Goal: Task Accomplishment & Management: Manage account settings

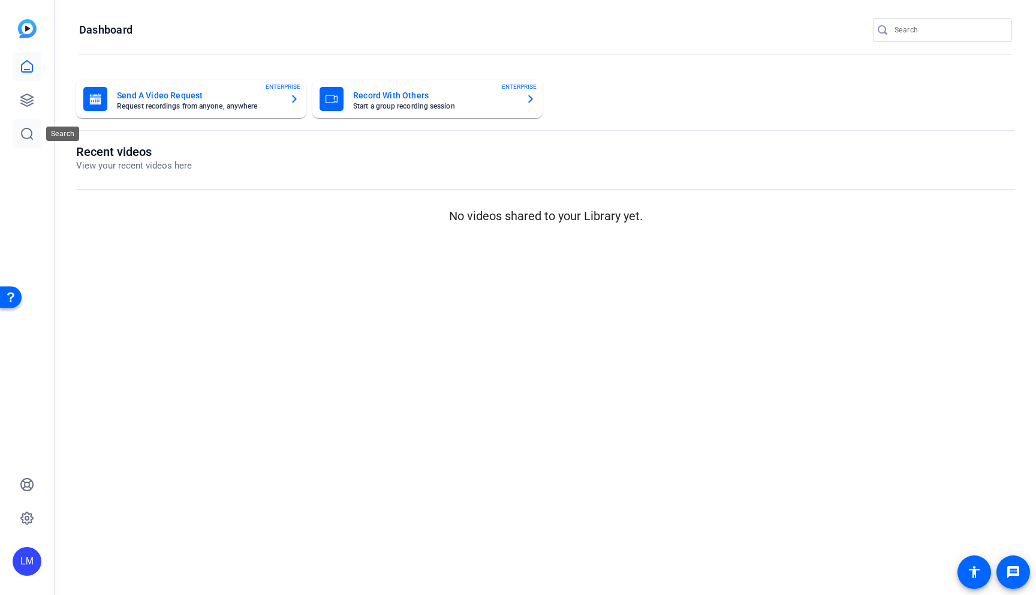
click at [27, 129] on icon at bounding box center [27, 133] width 14 height 14
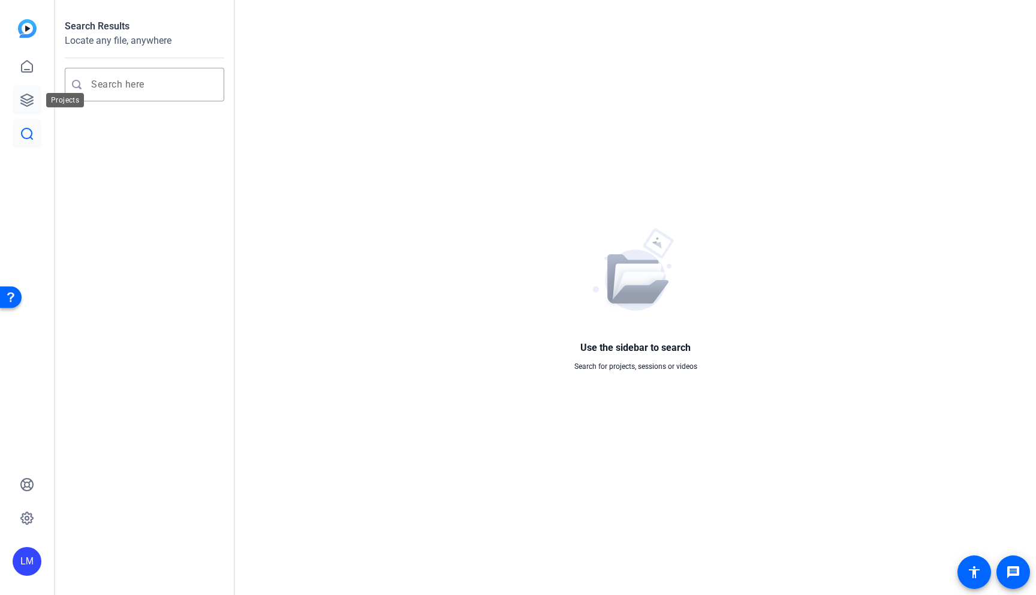
click at [25, 95] on icon at bounding box center [27, 100] width 12 height 12
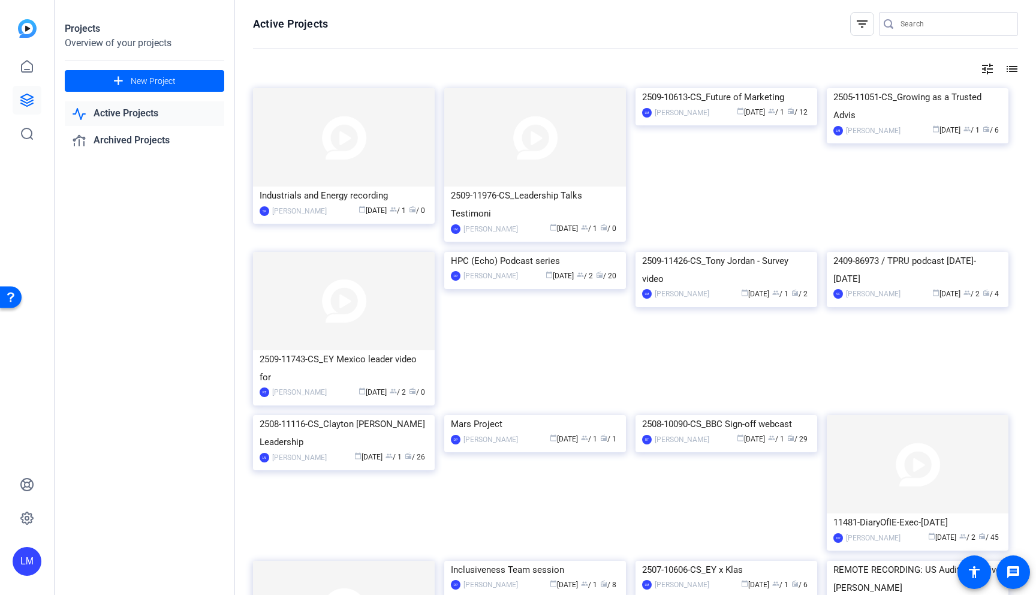
click at [921, 22] on input "Search" at bounding box center [954, 24] width 108 height 14
paste input "2510-10236-CS"
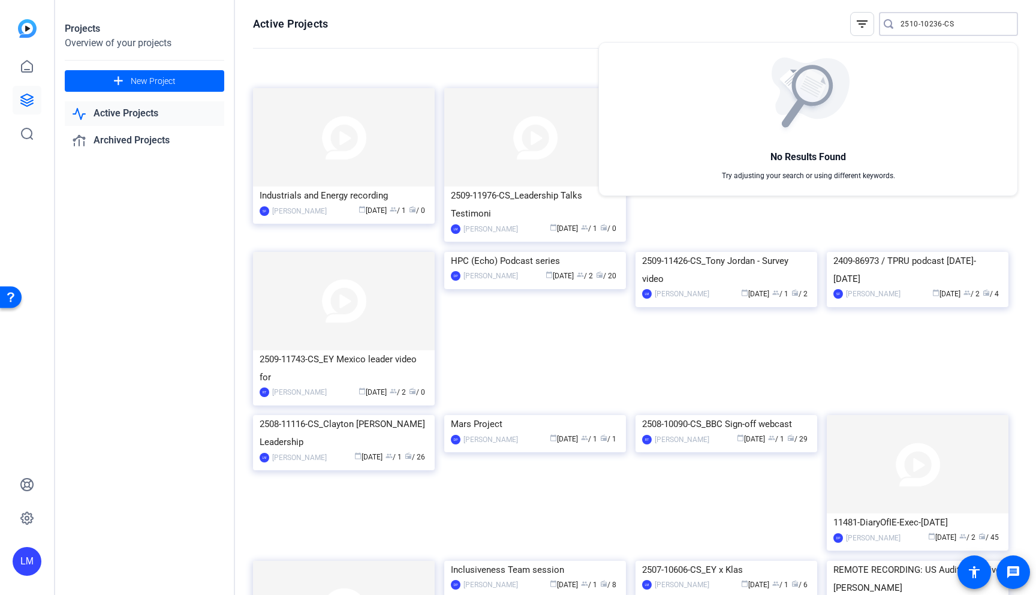
type input "2510-10236-CS"
click at [130, 75] on div at bounding box center [518, 297] width 1036 height 595
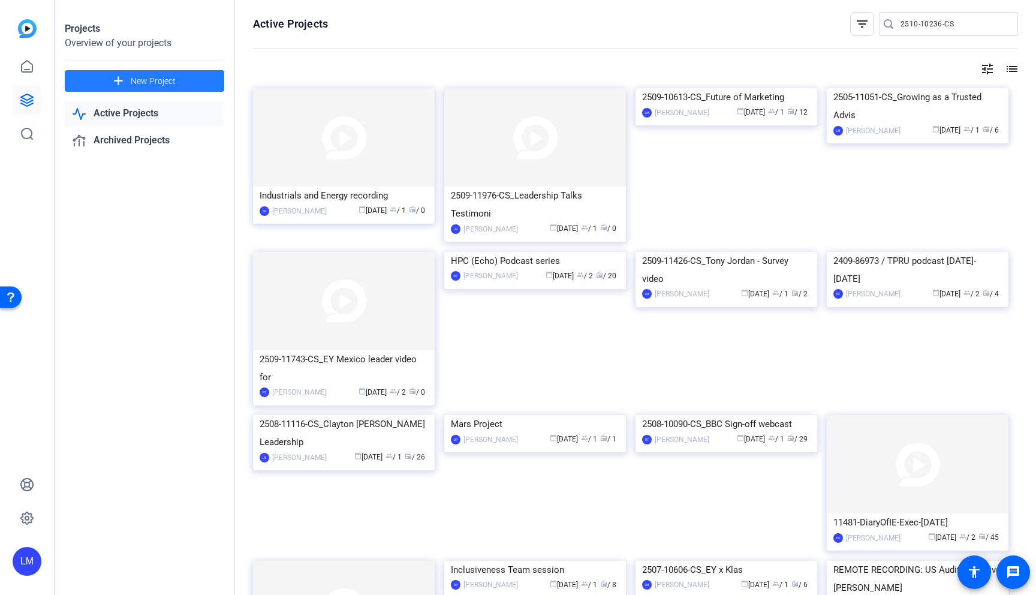
click at [150, 77] on span "New Project" at bounding box center [153, 81] width 45 height 13
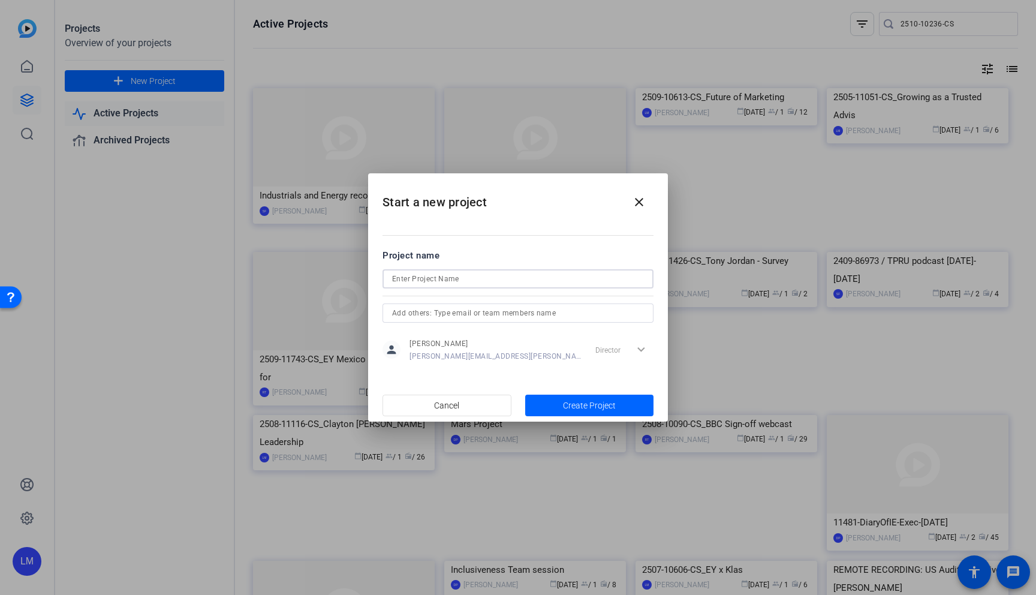
click at [424, 278] on input at bounding box center [518, 278] width 252 height 14
paste input "2510-10236-CS"
type input "2510-10236-CS_Global Assurance Leadership Summit"
click at [572, 402] on span "Create Project" at bounding box center [589, 405] width 53 height 13
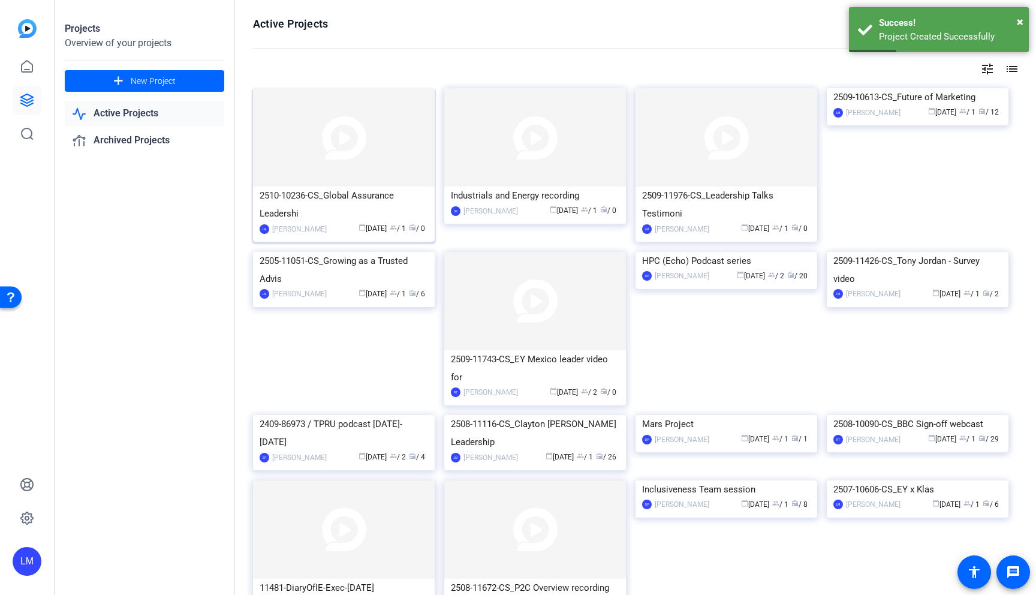
click at [326, 194] on div "2510-10236-CS_Global Assurance Leadershi" at bounding box center [344, 204] width 168 height 36
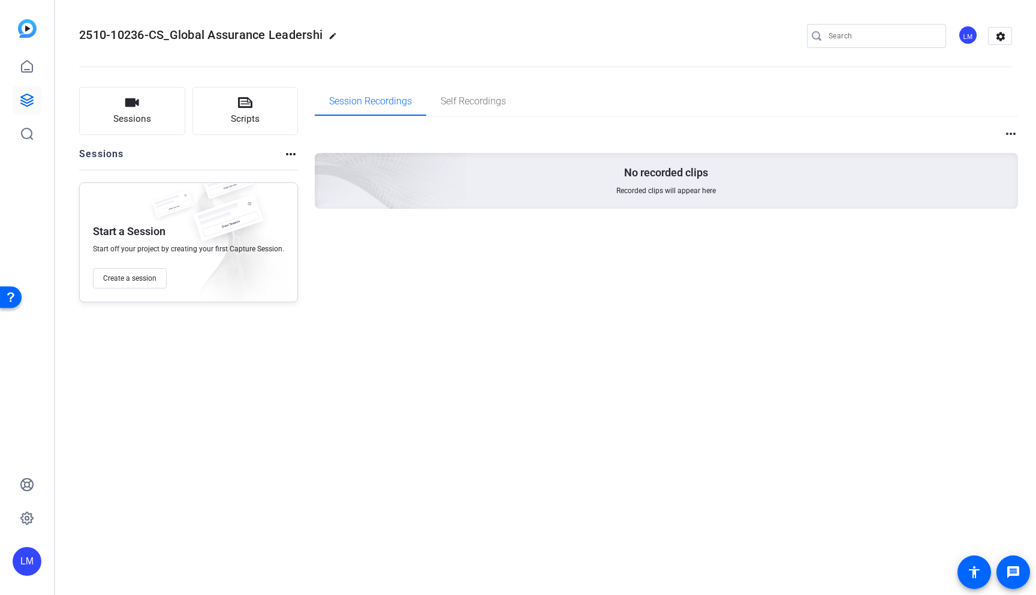
click at [262, 397] on div "2510-10236-CS_Global Assurance Leadershi edit LM settings Sessions Scripts Sess…" at bounding box center [545, 297] width 980 height 595
click at [143, 114] on span "Sessions" at bounding box center [132, 119] width 38 height 14
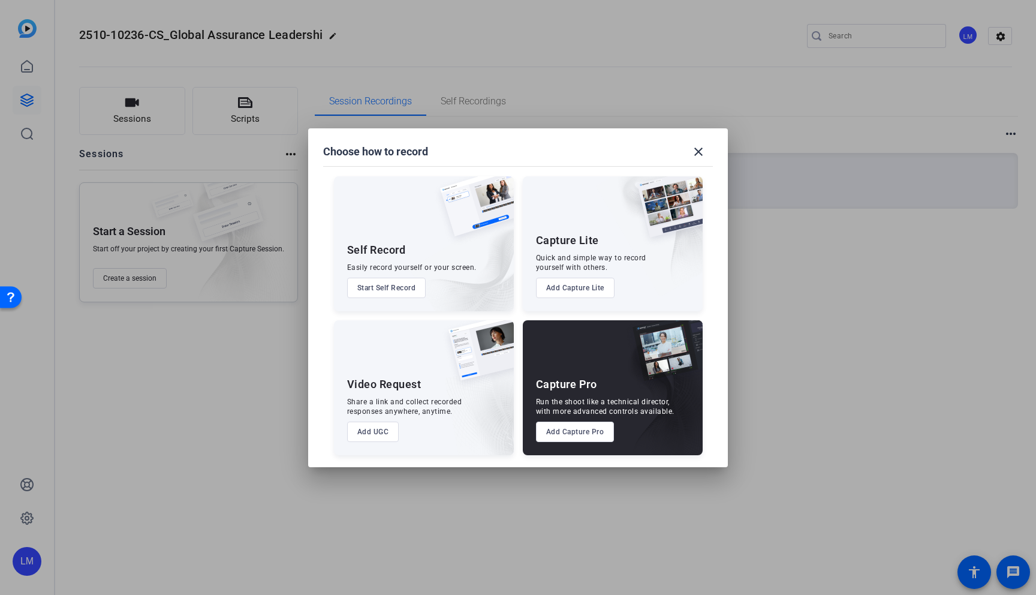
click at [578, 434] on button "Add Capture Pro" at bounding box center [575, 431] width 79 height 20
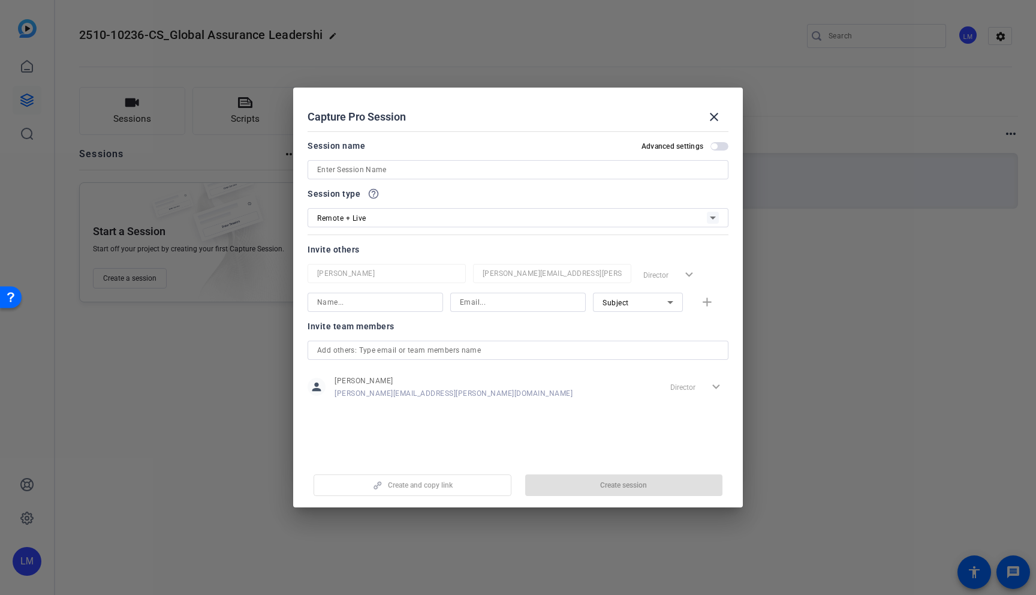
click at [388, 171] on input at bounding box center [518, 169] width 402 height 14
click at [348, 167] on input at bounding box center [518, 169] width 402 height 14
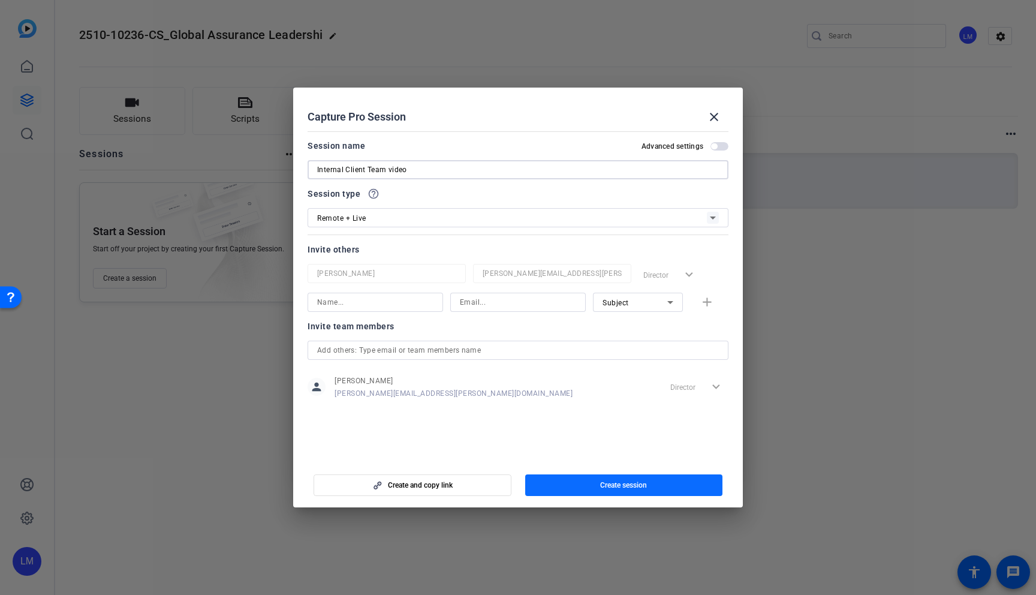
type input "Internal Client Team video"
click at [605, 482] on span "Create session" at bounding box center [623, 485] width 47 height 10
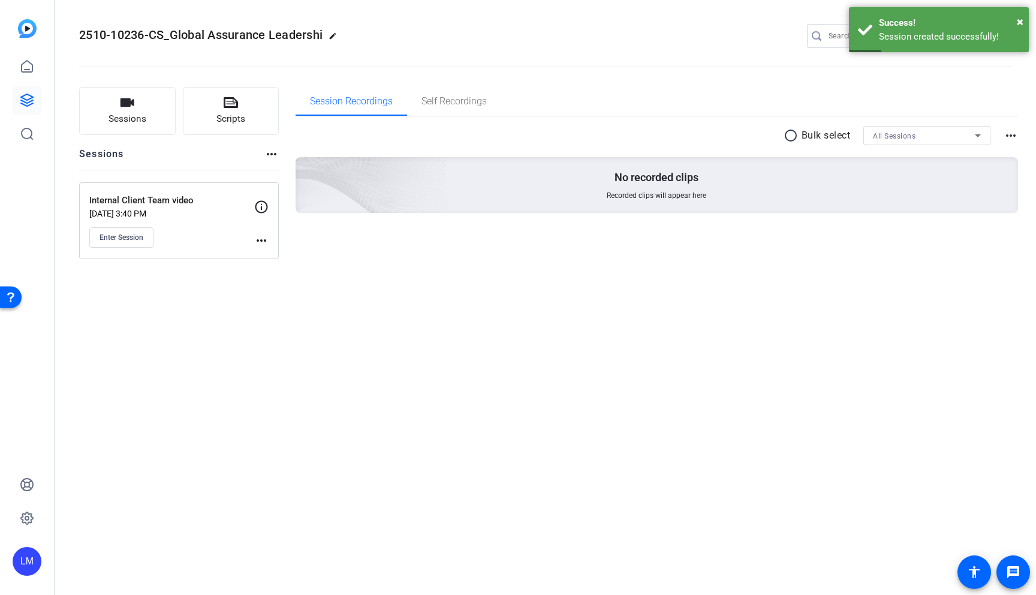
click at [262, 239] on mat-icon "more_horiz" at bounding box center [261, 240] width 14 height 14
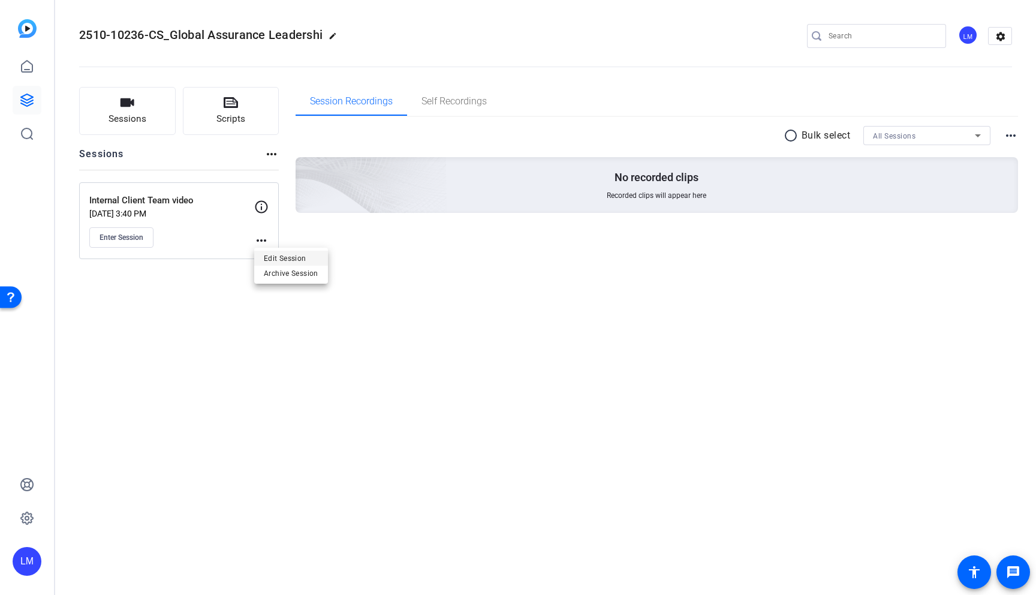
click at [289, 258] on span "Edit Session" at bounding box center [291, 258] width 55 height 14
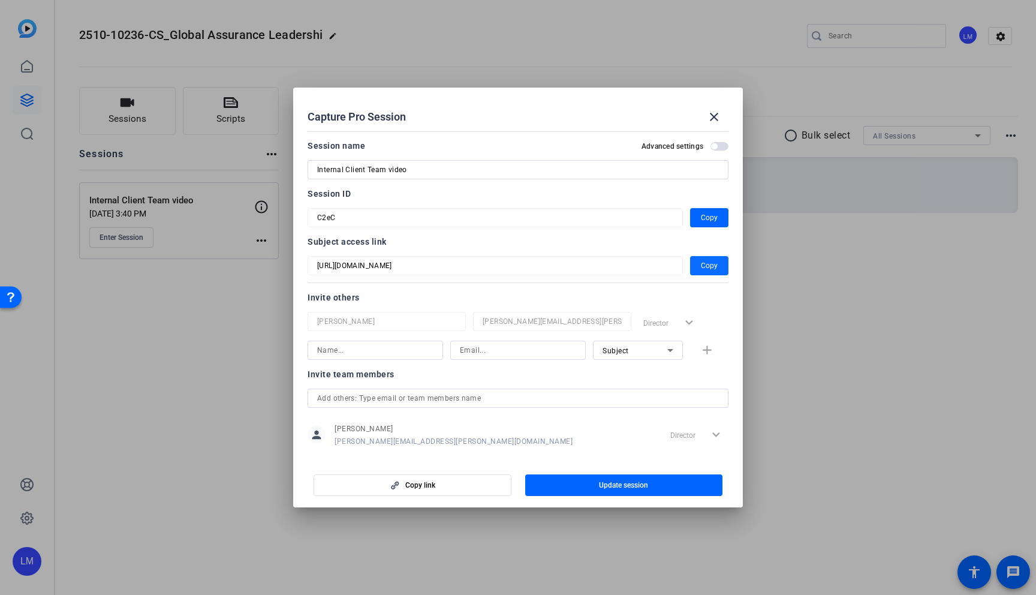
click at [708, 264] on span "Copy" at bounding box center [709, 265] width 17 height 14
click at [706, 216] on span "Copy" at bounding box center [709, 217] width 17 height 14
click at [172, 424] on div at bounding box center [518, 297] width 1036 height 595
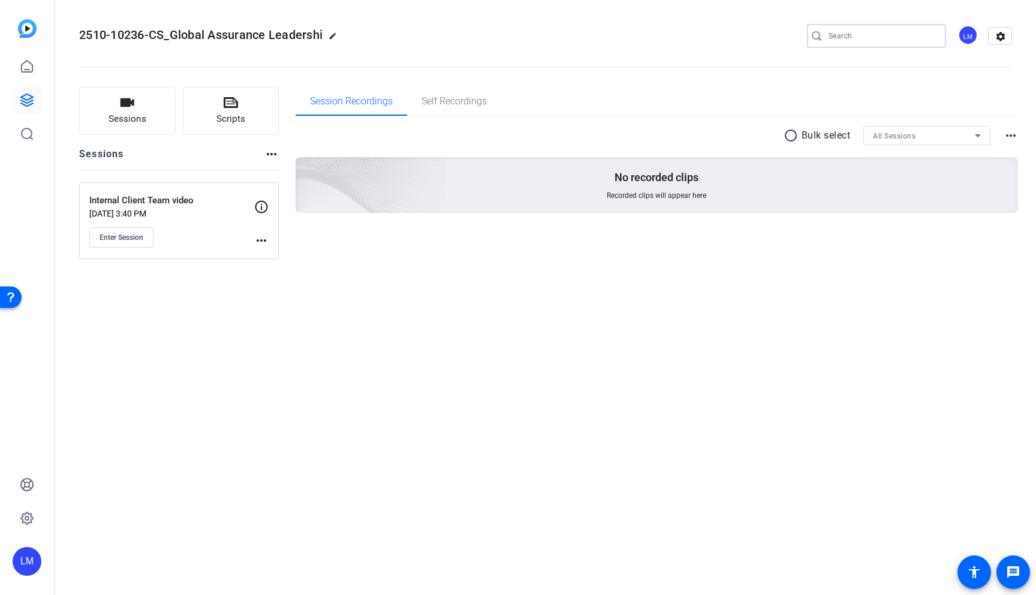
click at [844, 41] on input "Search" at bounding box center [882, 36] width 108 height 14
paste input "2510-10250-CS"
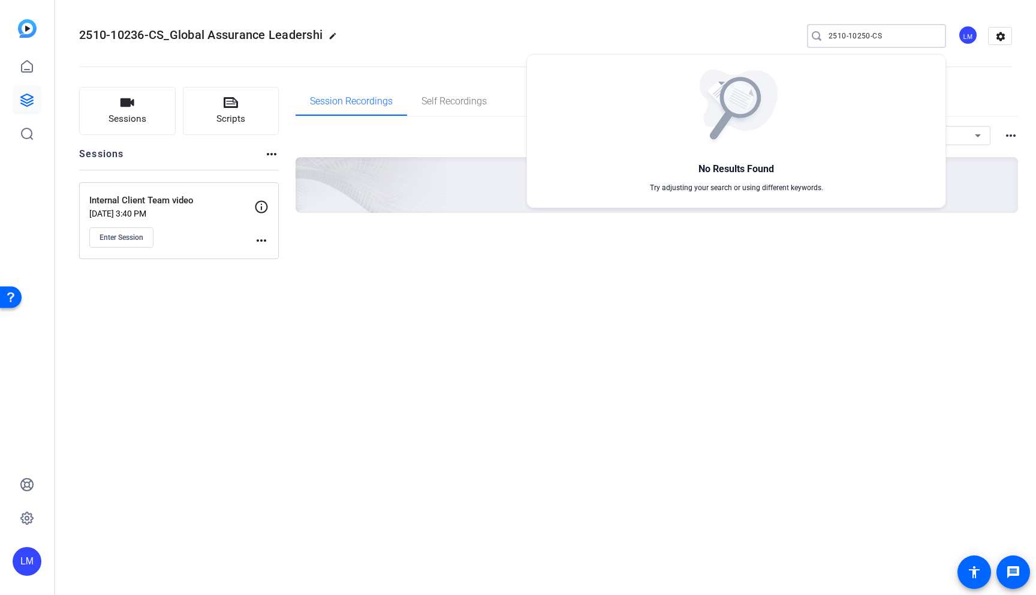
type input "2510-10250-CS"
click at [25, 95] on div at bounding box center [518, 297] width 1036 height 595
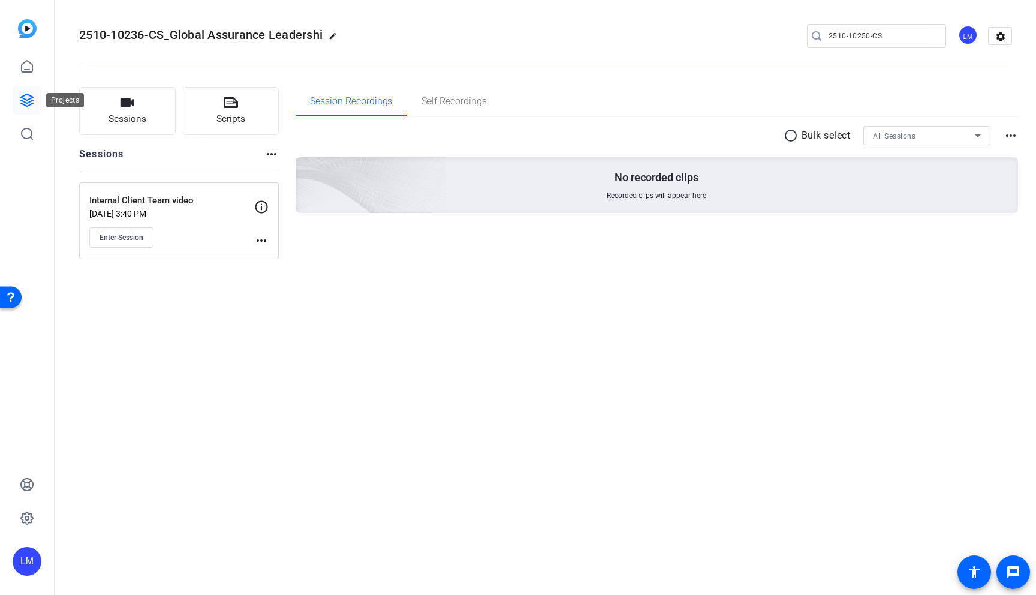
click at [25, 95] on icon at bounding box center [27, 100] width 14 height 14
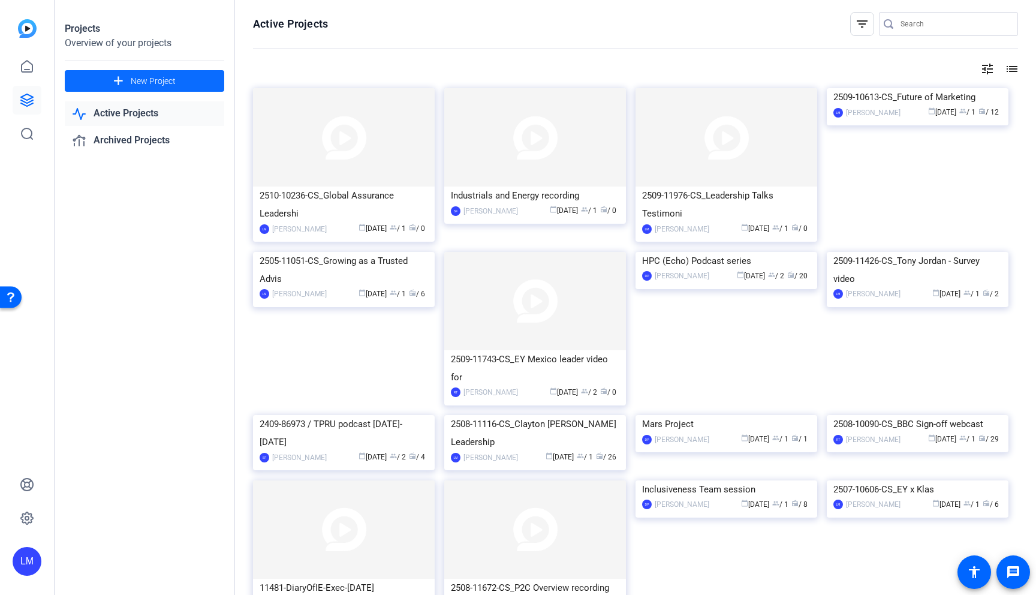
click at [135, 80] on span "New Project" at bounding box center [153, 81] width 45 height 13
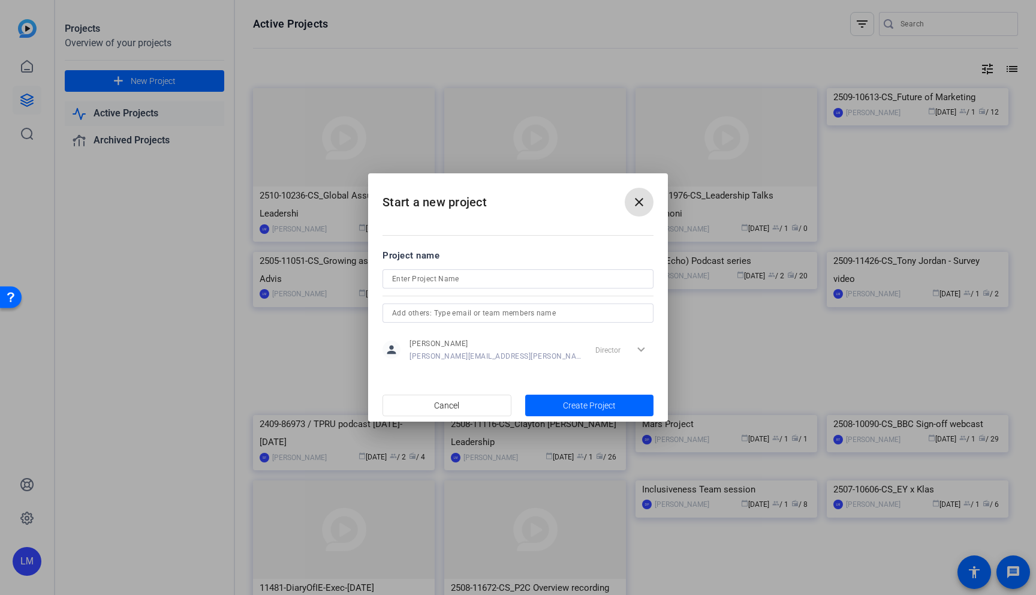
click at [422, 280] on input at bounding box center [518, 278] width 252 height 14
paste input "2510-10250-CS"
paste input "Global Assurance Leadership Summit - client CAO video"
type input "2510-10250-CS_Global Assurance Leadership Summit - client CAO video"
click at [591, 398] on span "button" at bounding box center [589, 405] width 129 height 29
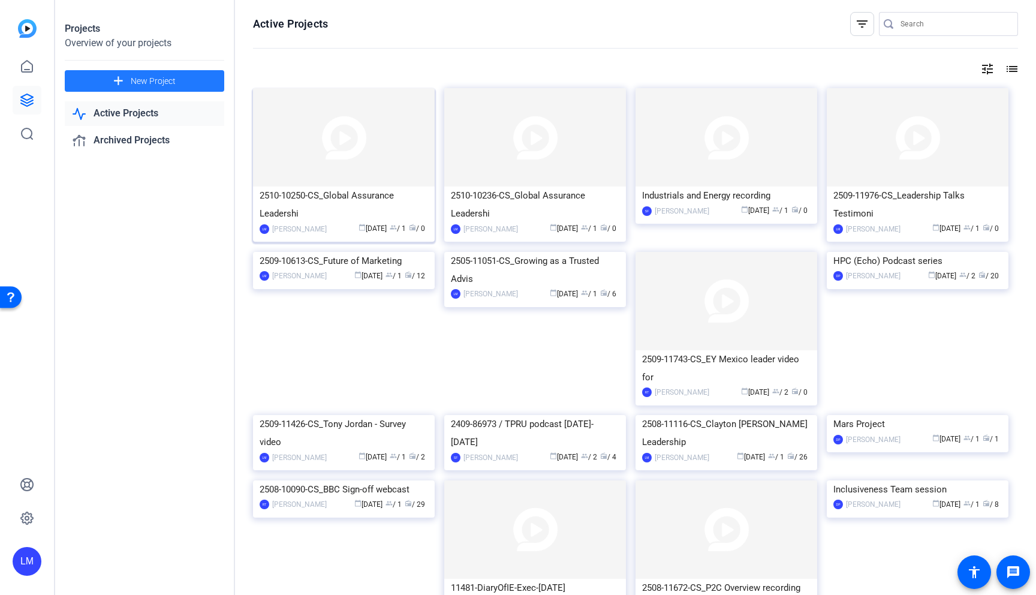
click at [296, 196] on div "2510-10250-CS_Global Assurance Leadershi" at bounding box center [344, 204] width 168 height 36
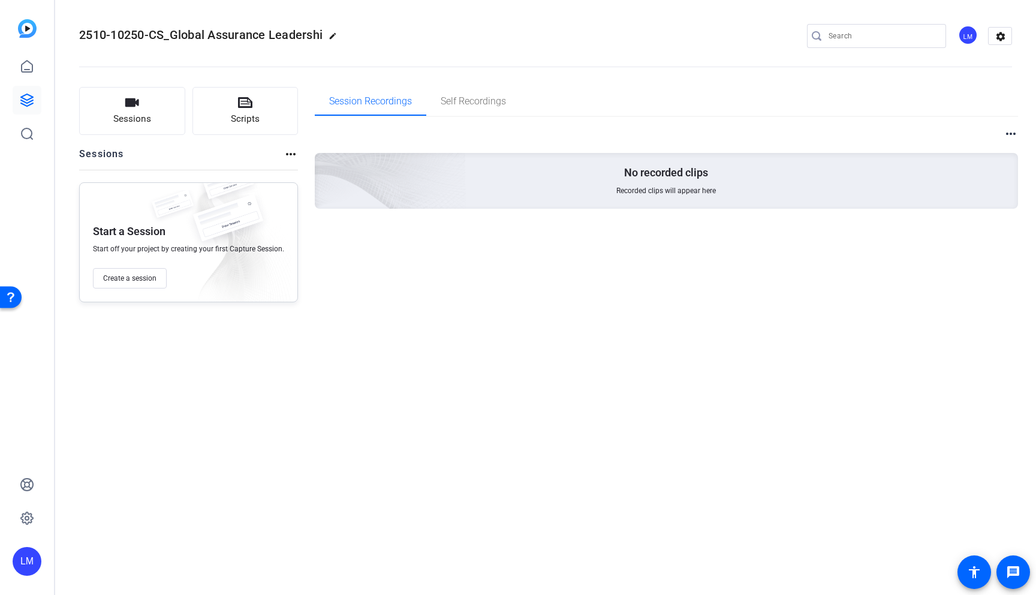
click at [337, 32] on mat-icon "edit" at bounding box center [335, 39] width 14 height 14
click at [167, 34] on input "2510-10250-CS_Global Assurance Leadershi" at bounding box center [128, 36] width 79 height 14
type input "2510-10250-CS_Global Assurance - CLIENT"
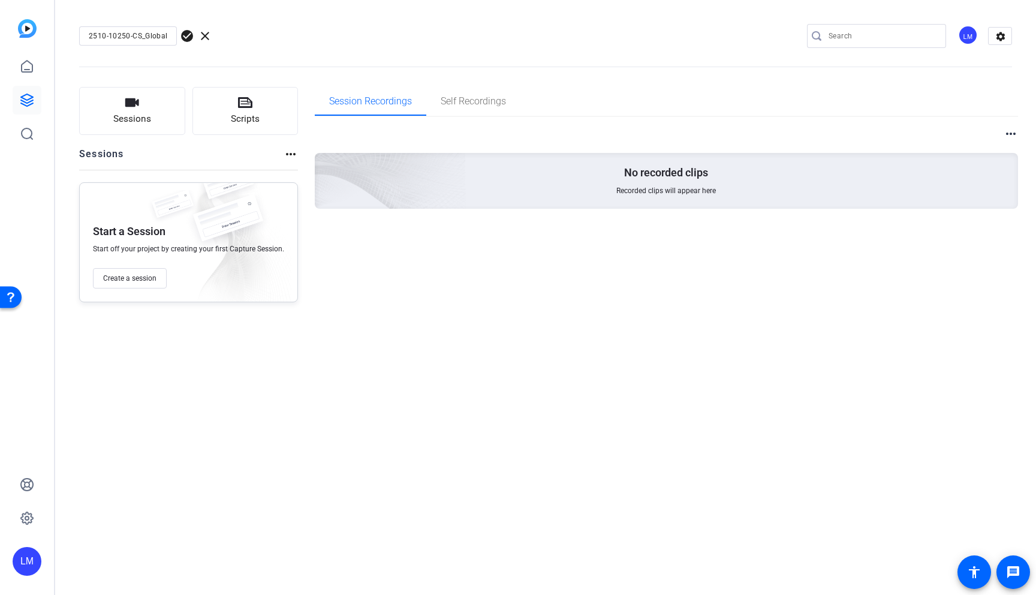
click at [184, 34] on span "check_circle" at bounding box center [187, 36] width 14 height 14
click at [141, 270] on button "Create a session" at bounding box center [130, 278] width 74 height 20
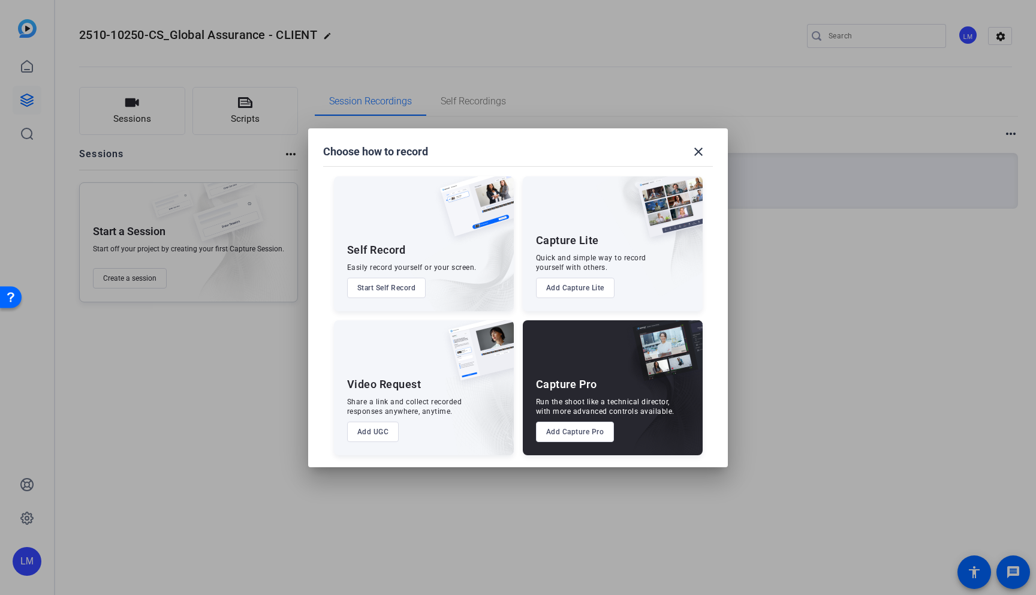
click at [561, 432] on button "Add Capture Pro" at bounding box center [575, 431] width 79 height 20
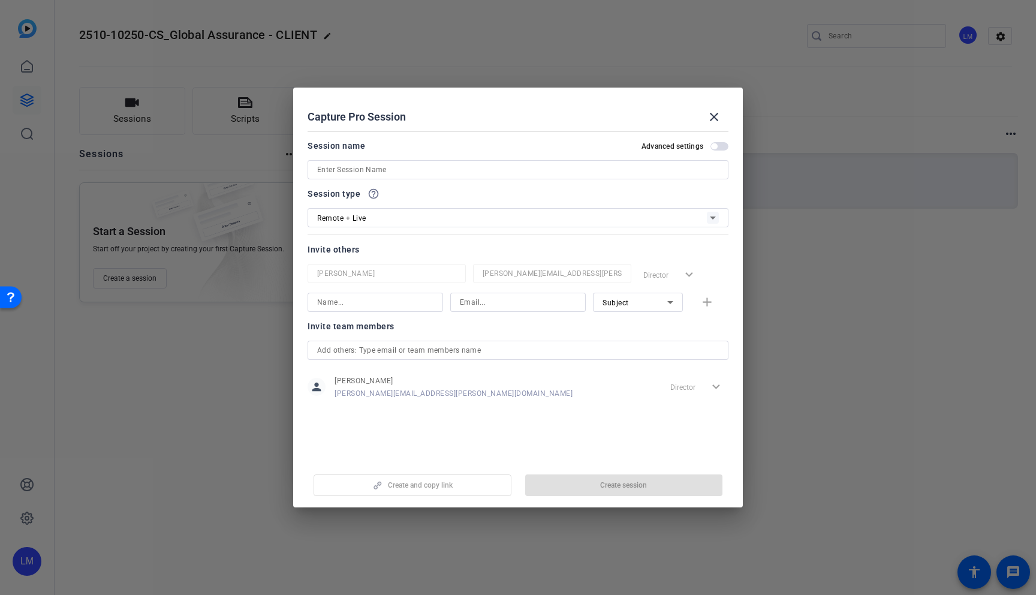
click at [399, 169] on input at bounding box center [518, 169] width 402 height 14
paste input "Global Assurance Leadership Summit - client CAO video"
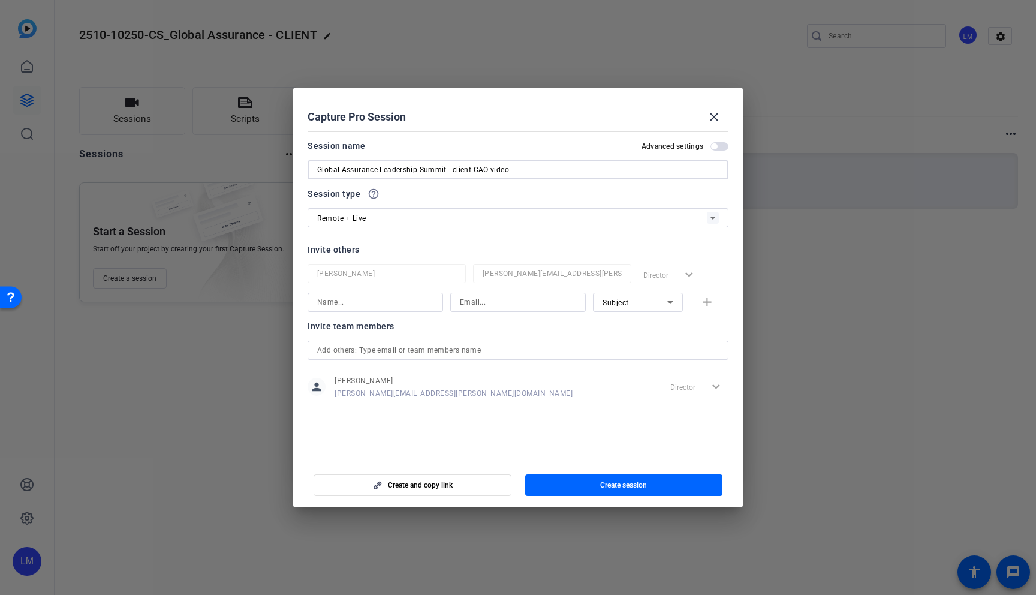
type input "Global Assurance Leadership Summit - client CAO video"
click at [378, 220] on div "Remote + Live" at bounding box center [512, 217] width 390 height 15
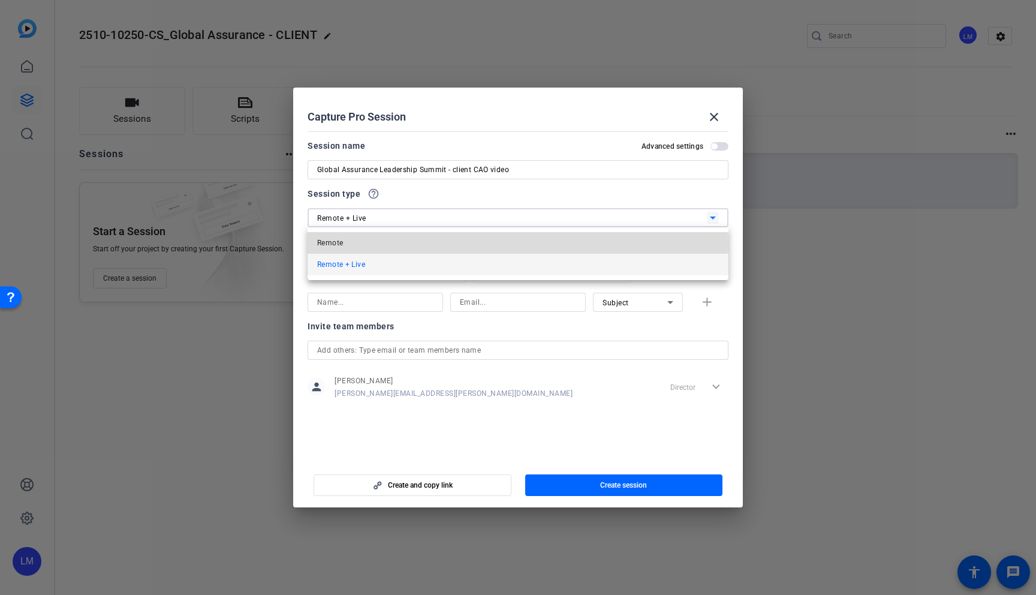
click at [370, 243] on mat-option "Remote" at bounding box center [517, 243] width 421 height 22
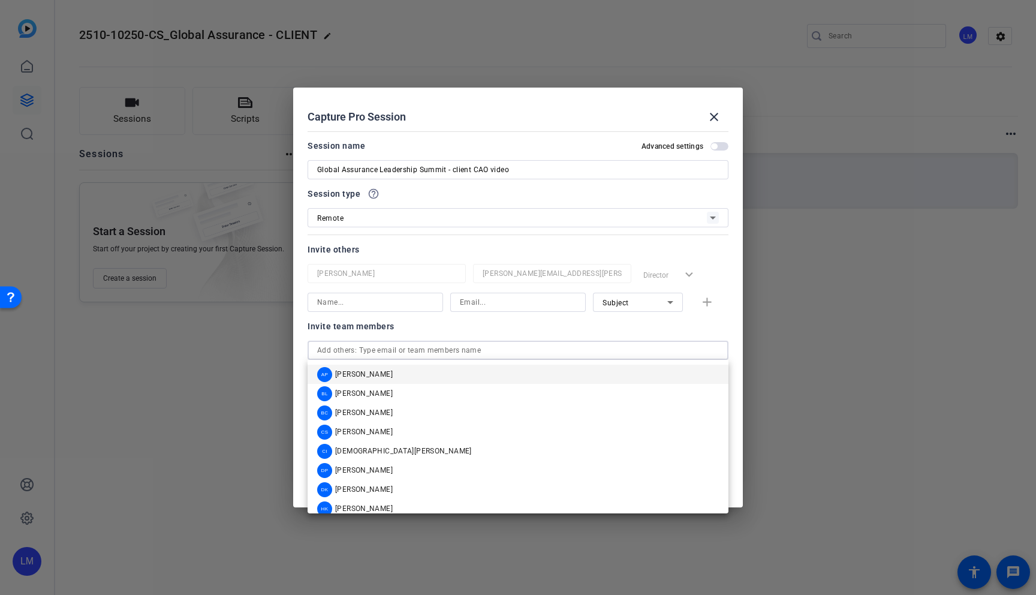
click at [470, 349] on input "text" at bounding box center [518, 350] width 402 height 14
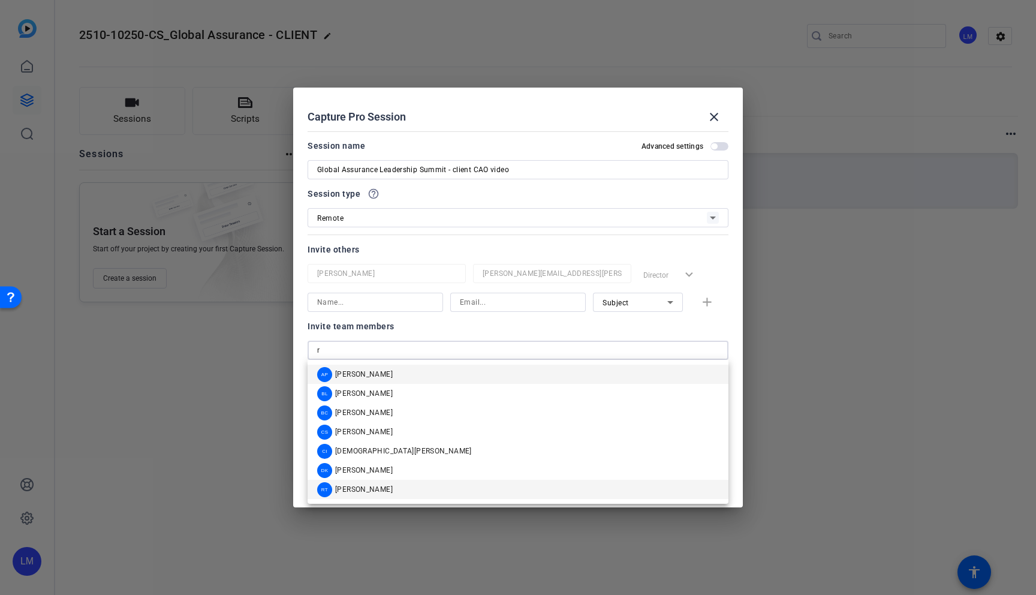
type input "r"
click at [376, 487] on span "[PERSON_NAME]" at bounding box center [364, 489] width 58 height 10
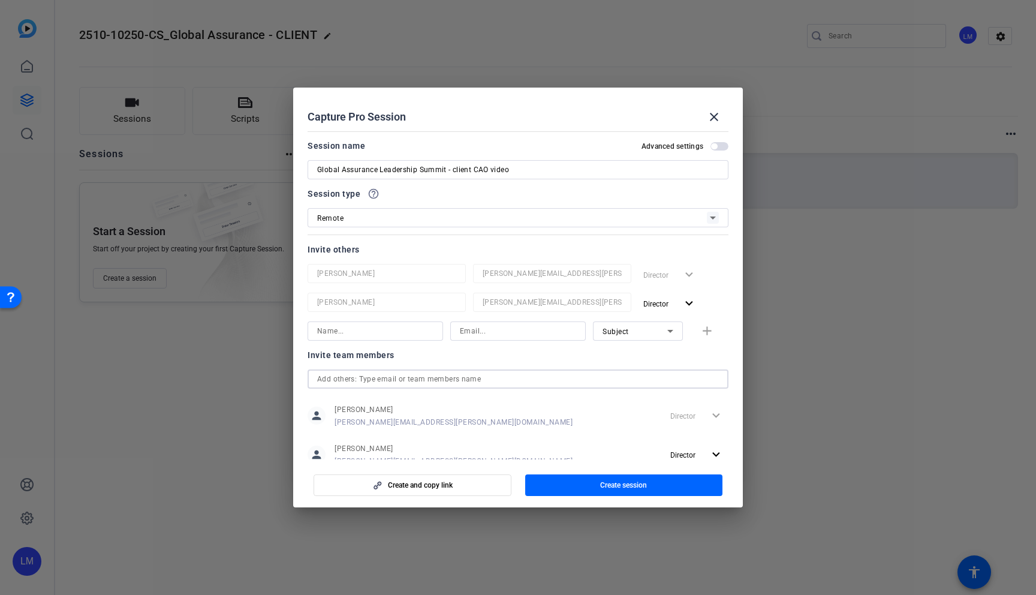
click at [375, 386] on div at bounding box center [518, 378] width 402 height 19
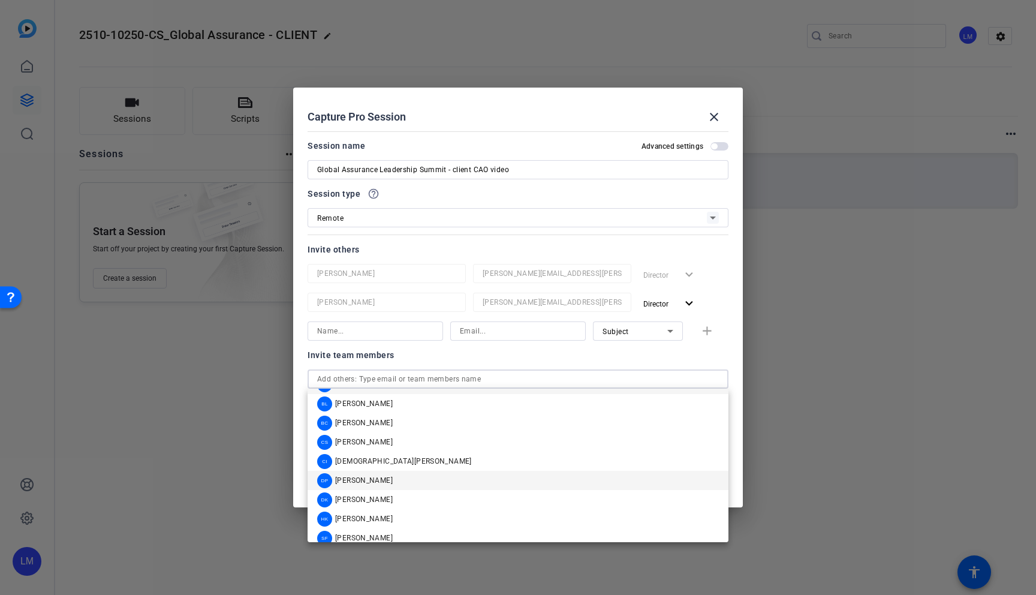
scroll to position [29, 0]
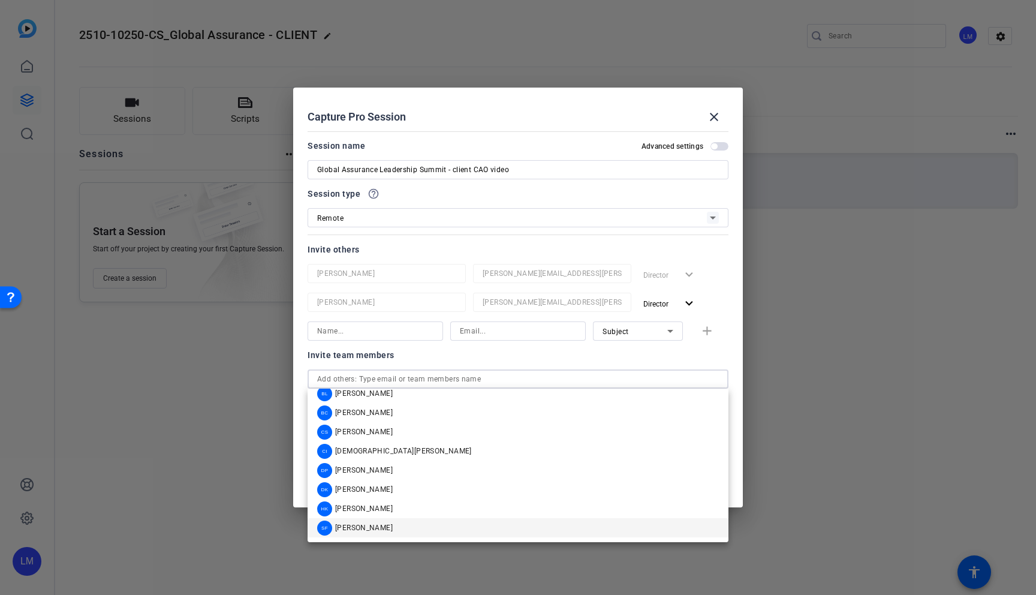
click at [379, 526] on span "[PERSON_NAME]" at bounding box center [364, 528] width 58 height 10
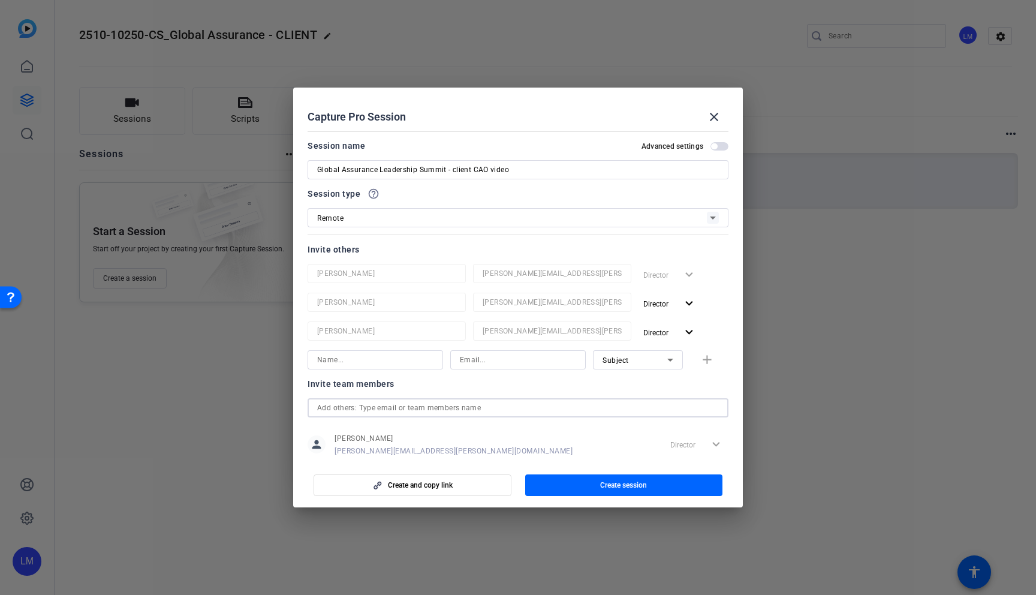
scroll to position [10, 0]
click at [383, 413] on input "text" at bounding box center [518, 407] width 402 height 14
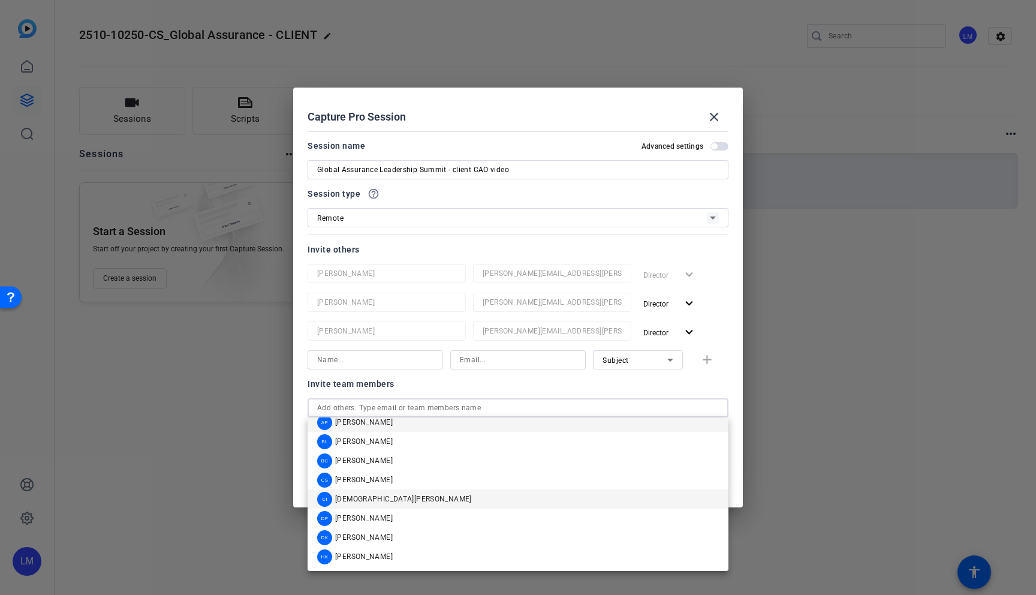
click at [369, 494] on span "[DEMOGRAPHIC_DATA][PERSON_NAME]" at bounding box center [403, 499] width 137 height 10
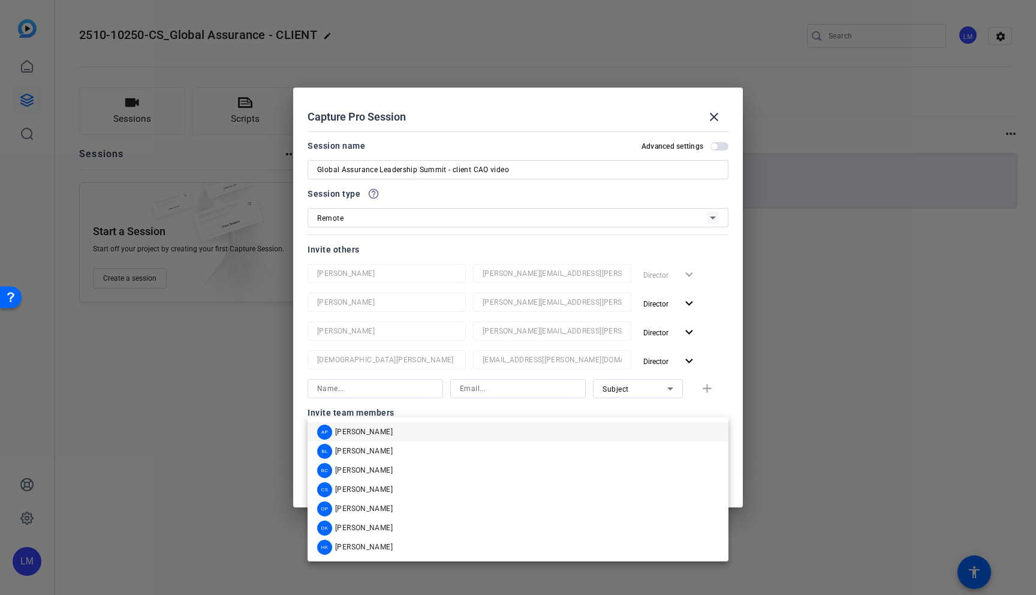
scroll to position [0, 0]
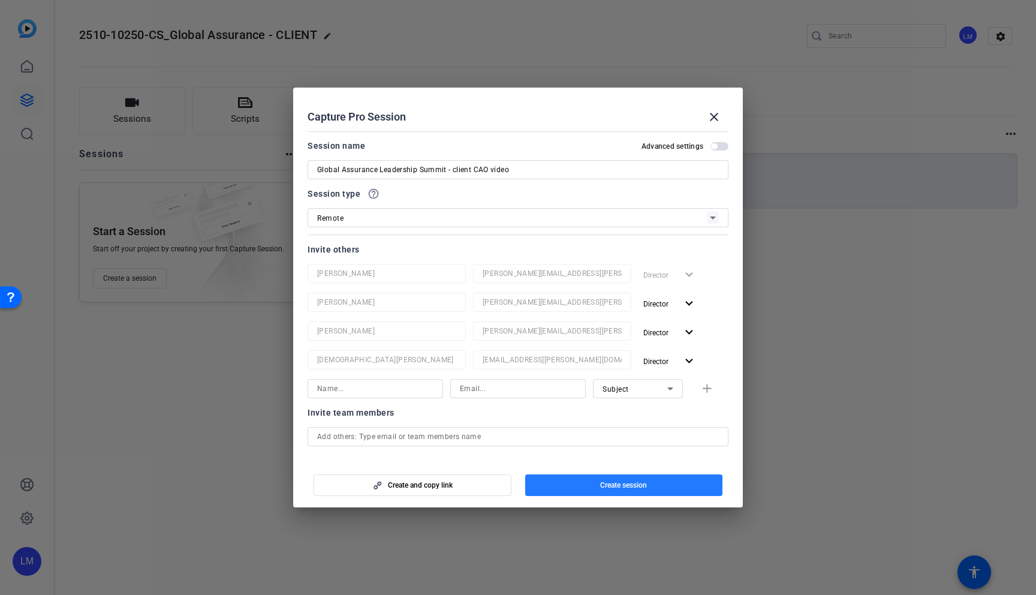
click at [580, 485] on span "button" at bounding box center [624, 484] width 198 height 29
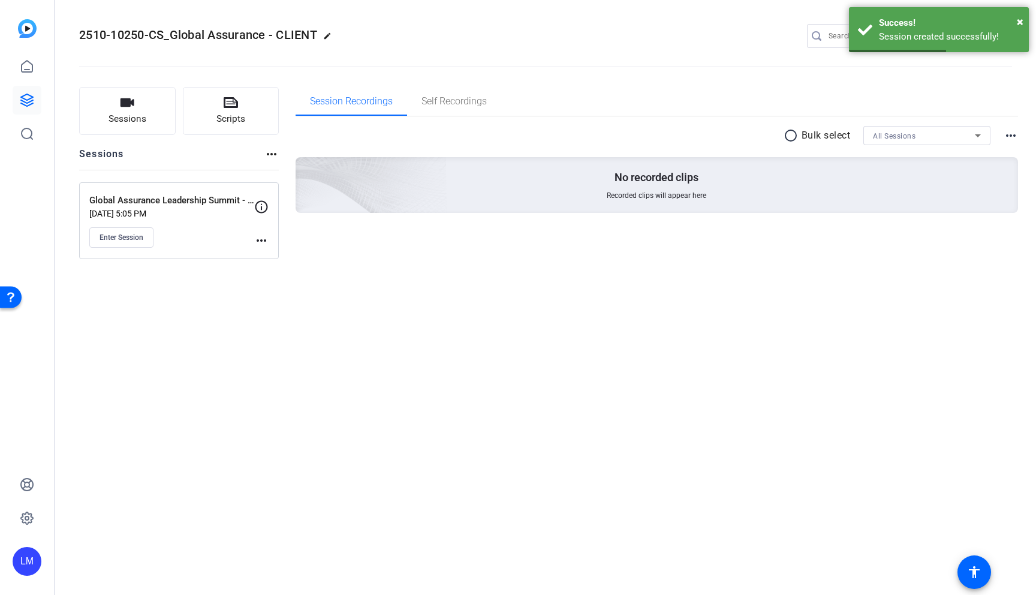
click at [257, 242] on mat-icon "more_horiz" at bounding box center [261, 240] width 14 height 14
click at [273, 259] on span "Edit Session" at bounding box center [291, 258] width 55 height 14
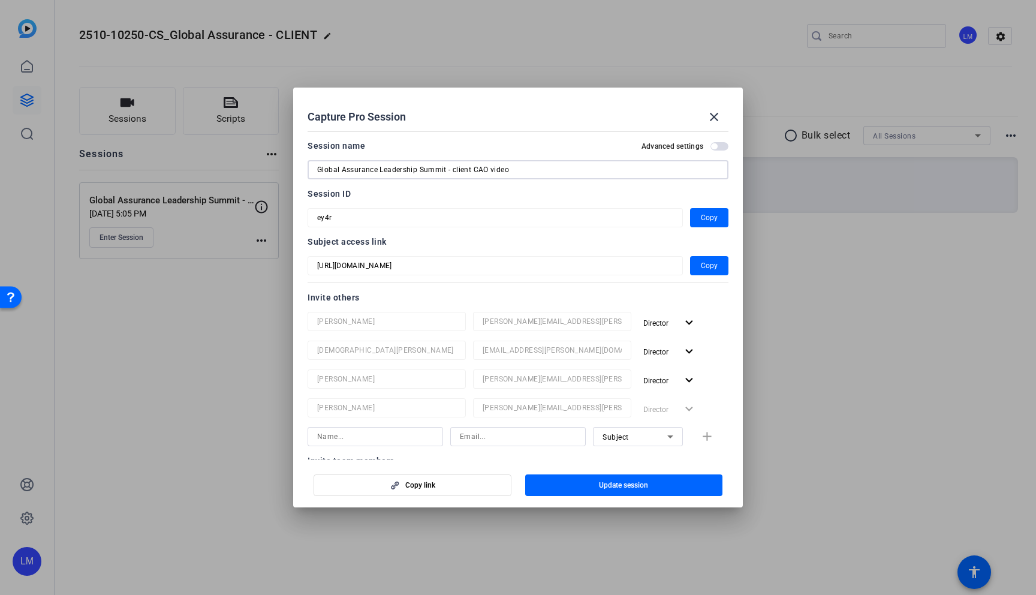
drag, startPoint x: 518, startPoint y: 167, endPoint x: 334, endPoint y: 157, distance: 184.9
click at [334, 157] on div "Session name Advanced settings Global Assurance Leadership Summit - client CAO …" at bounding box center [517, 158] width 421 height 41
click at [704, 262] on span "Copy" at bounding box center [709, 265] width 17 height 14
click at [705, 215] on span "Copy" at bounding box center [709, 217] width 17 height 14
click at [168, 382] on div at bounding box center [518, 297] width 1036 height 595
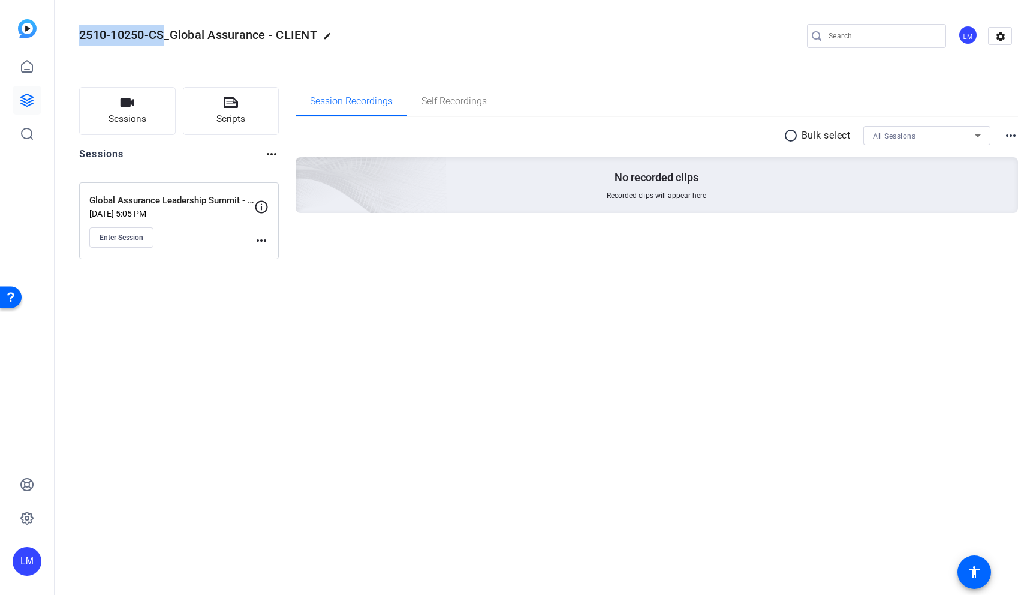
drag, startPoint x: 100, startPoint y: 34, endPoint x: 164, endPoint y: 34, distance: 63.5
click at [164, 34] on span "2510-10250-CS_Global Assurance - CLIENT" at bounding box center [198, 35] width 238 height 14
copy span "2510-10250-CS"
click at [32, 108] on link at bounding box center [27, 100] width 29 height 29
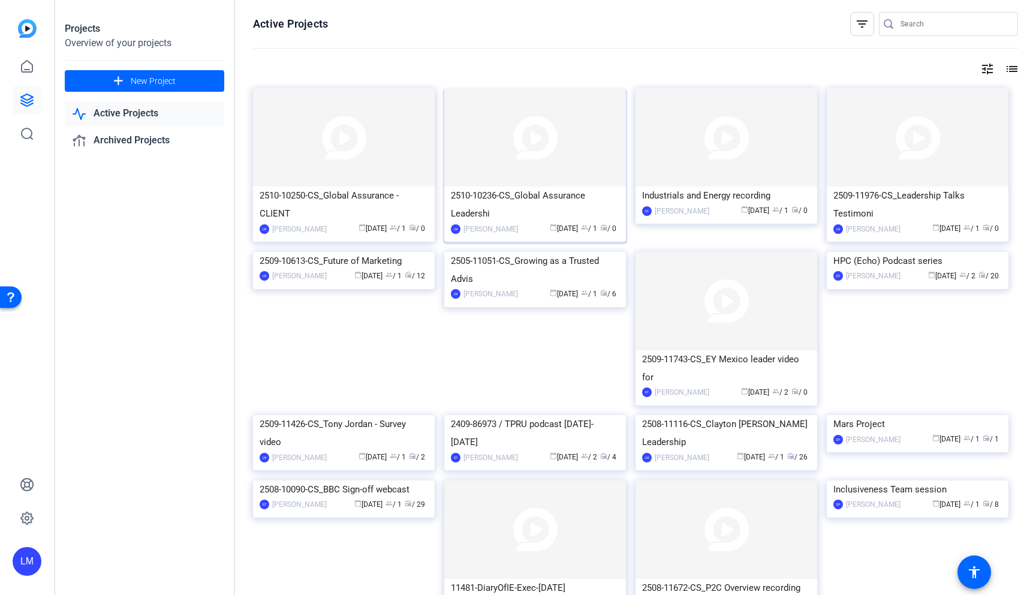
click at [489, 195] on div "2510-10236-CS_Global Assurance Leadershi" at bounding box center [535, 204] width 168 height 36
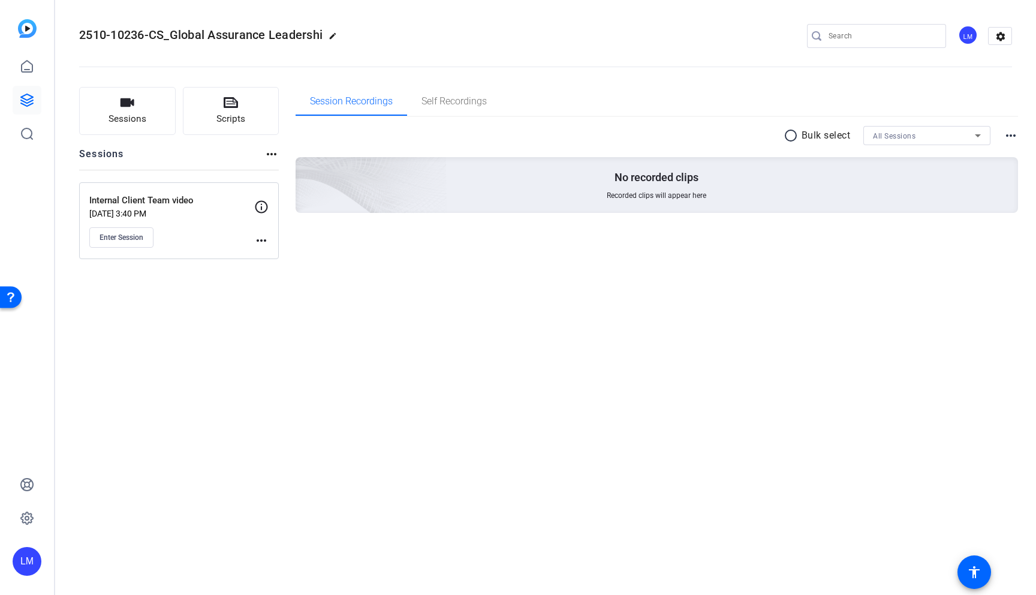
click at [336, 35] on mat-icon "edit" at bounding box center [335, 39] width 14 height 14
click at [150, 34] on input "2510-10236-CS_Global Assurance Leadershi" at bounding box center [128, 36] width 79 height 14
type input "2510-10236-CS_Global Assurance - INTERNAL"
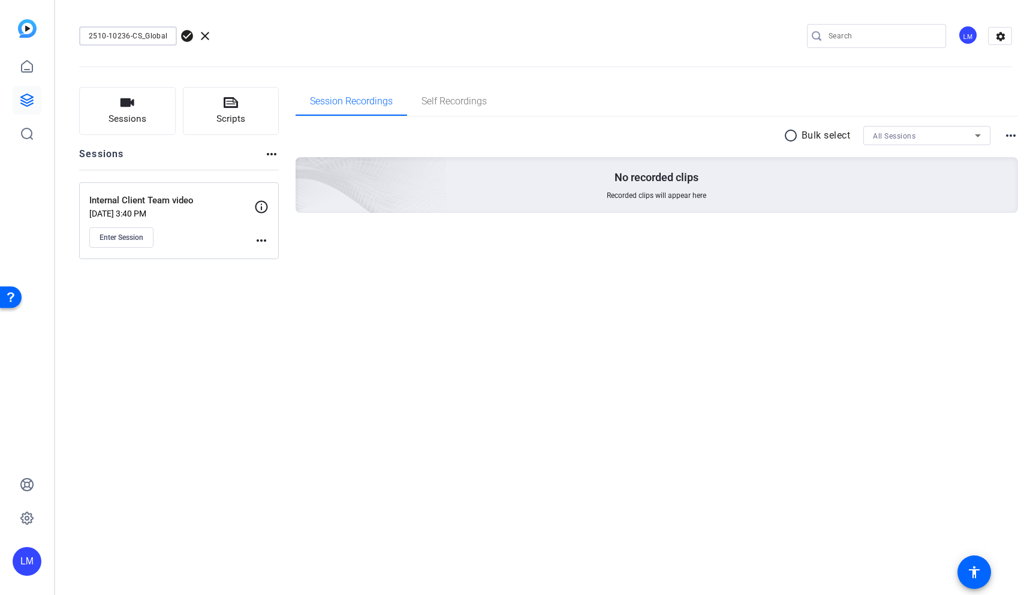
click at [183, 32] on span "check_circle" at bounding box center [187, 36] width 14 height 14
